Goal: Go to known website: Go to known website

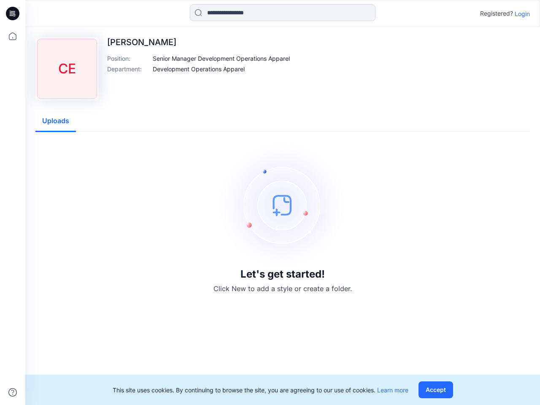
click at [270, 202] on img at bounding box center [282, 205] width 127 height 127
click at [13, 13] on icon at bounding box center [13, 13] width 3 height 0
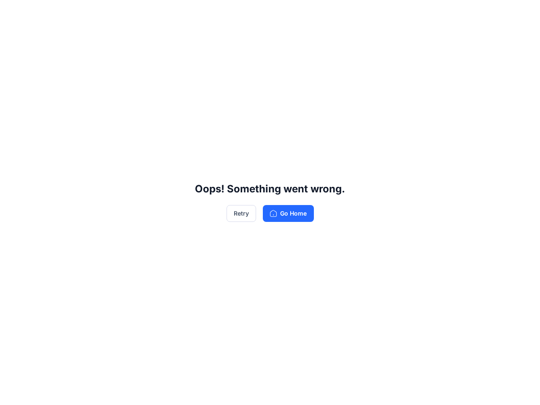
click at [13, 392] on div "Oops! Something went wrong. Retry Go Home" at bounding box center [270, 202] width 540 height 405
click at [283, 13] on div "Oops! Something went wrong. Retry Go Home" at bounding box center [270, 202] width 540 height 405
click at [522, 13] on div "Oops! Something went wrong. Retry Go Home" at bounding box center [270, 202] width 540 height 405
click at [221, 58] on div "Oops! Something went wrong. Retry Go Home" at bounding box center [270, 202] width 540 height 405
click at [199, 69] on div "Oops! Something went wrong. Retry Go Home" at bounding box center [270, 202] width 540 height 405
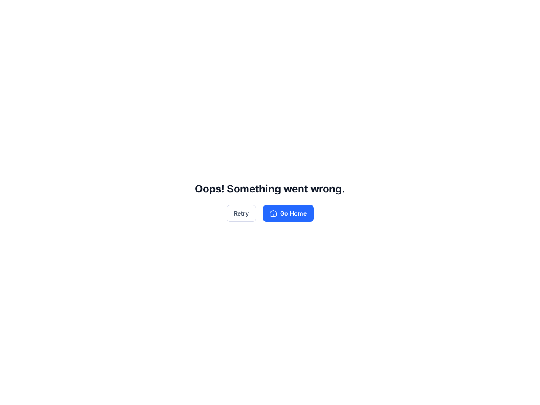
click at [56, 121] on div "Oops! Something went wrong. Retry Go Home" at bounding box center [270, 202] width 540 height 405
click at [437, 390] on div "Oops! Something went wrong. Retry Go Home" at bounding box center [270, 202] width 540 height 405
